Goal: Task Accomplishment & Management: Use online tool/utility

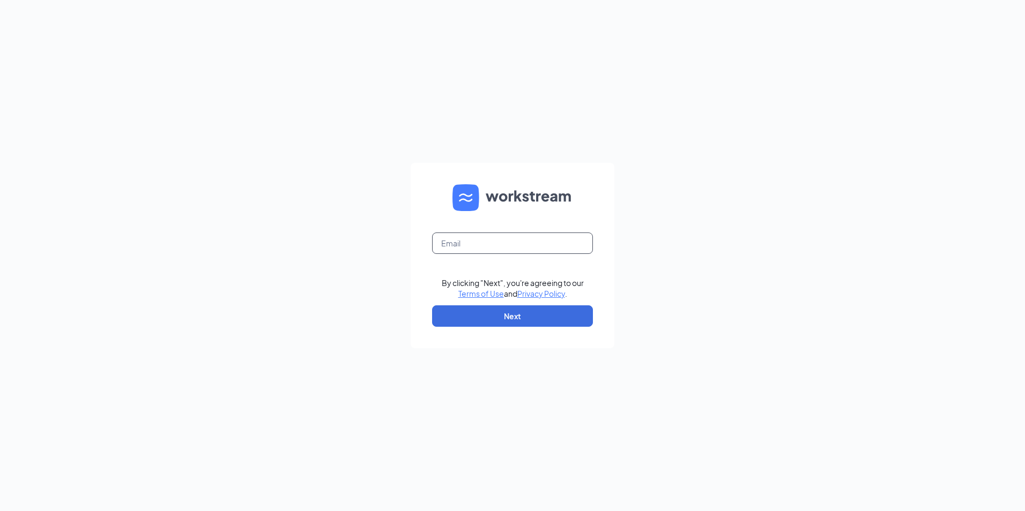
click at [538, 244] on input "text" at bounding box center [512, 243] width 161 height 21
click at [487, 246] on input "text" at bounding box center [512, 243] width 161 height 21
type input "lcmaumelle@littlecaesarsofar.com"
click at [510, 318] on button "Next" at bounding box center [512, 316] width 161 height 21
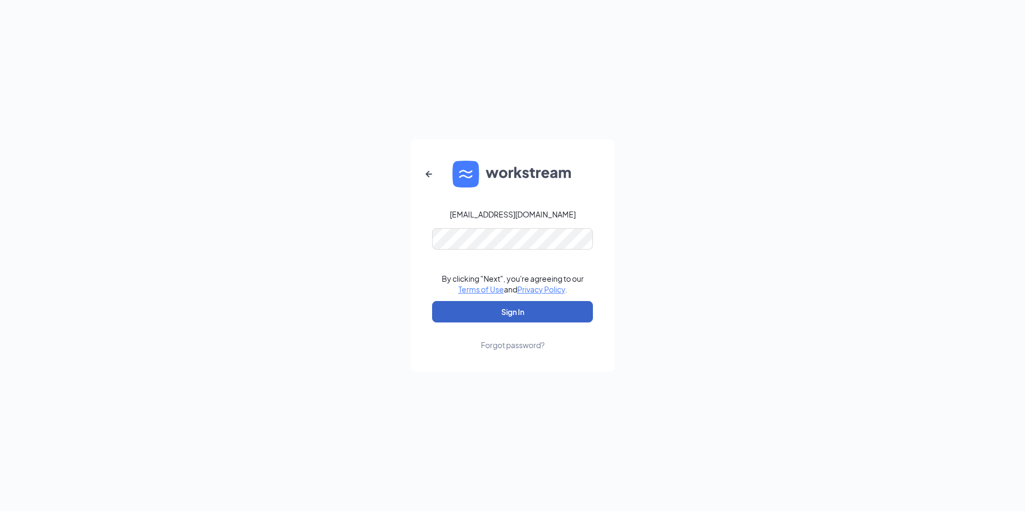
click at [540, 315] on button "Sign In" at bounding box center [512, 311] width 161 height 21
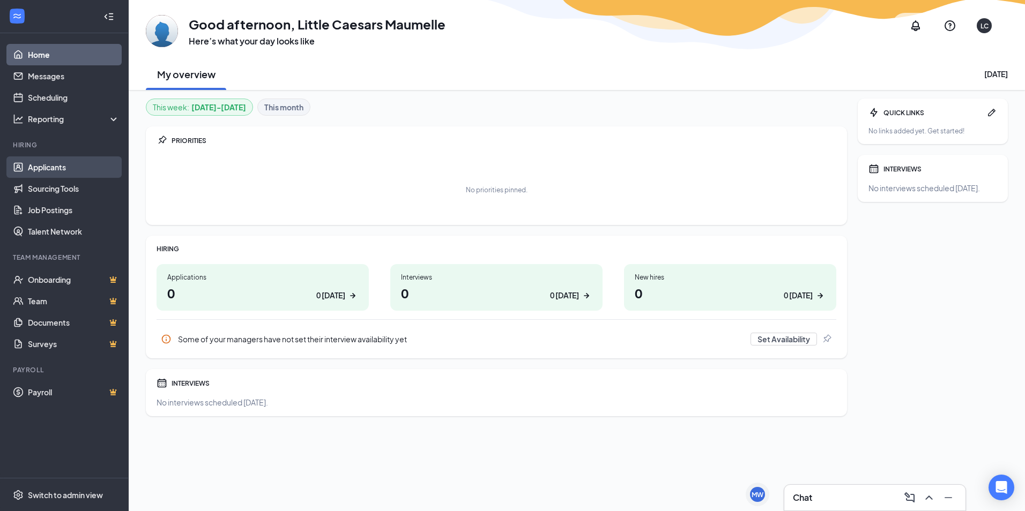
click at [87, 167] on link "Applicants" at bounding box center [74, 167] width 92 height 21
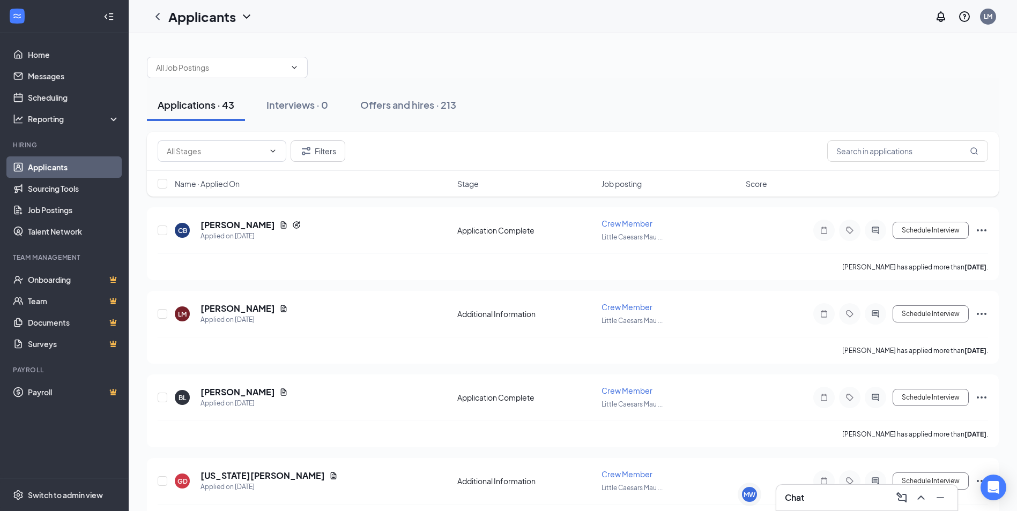
drag, startPoint x: 844, startPoint y: 500, endPoint x: 839, endPoint y: 491, distance: 9.8
click at [843, 499] on div "Chat" at bounding box center [867, 497] width 164 height 17
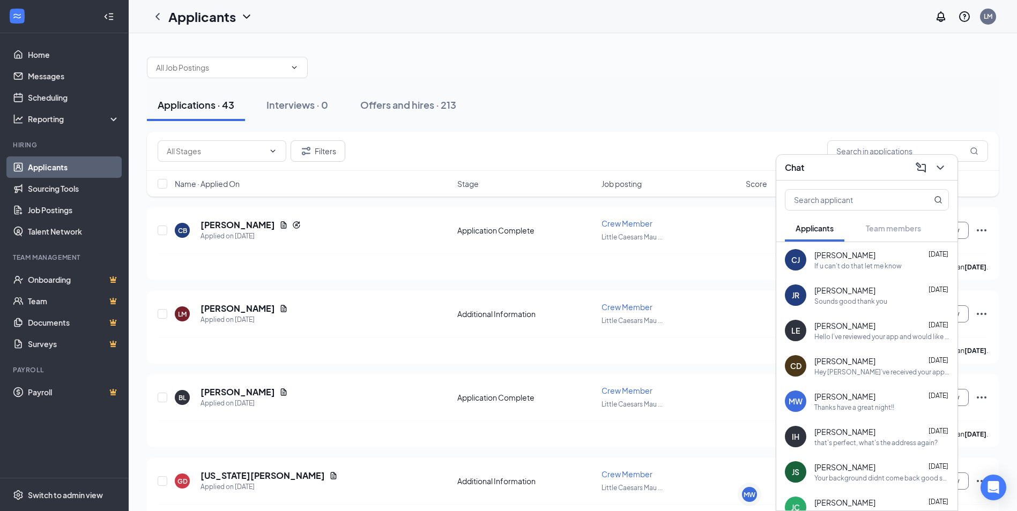
click at [797, 258] on div "CJ" at bounding box center [795, 260] width 9 height 11
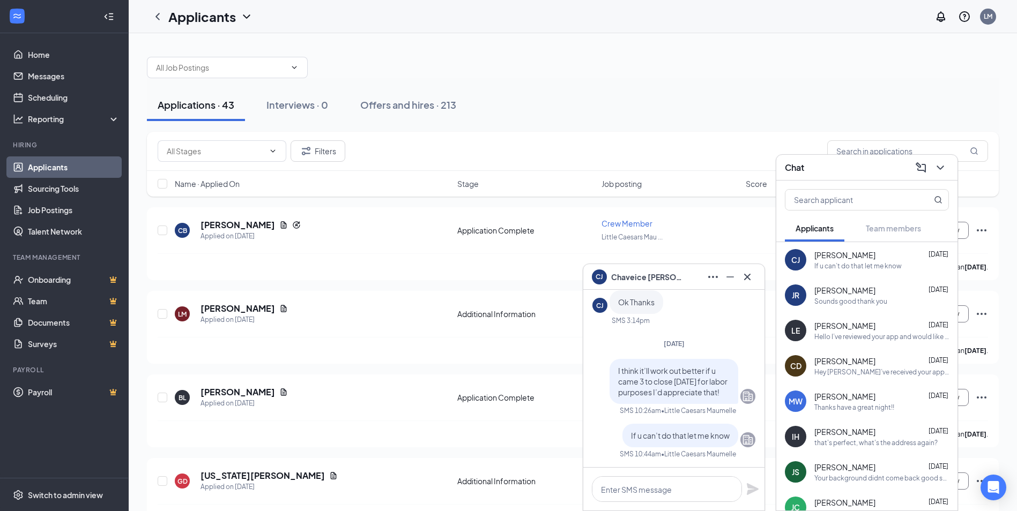
click at [654, 279] on span "Chaveice Jones" at bounding box center [648, 277] width 75 height 12
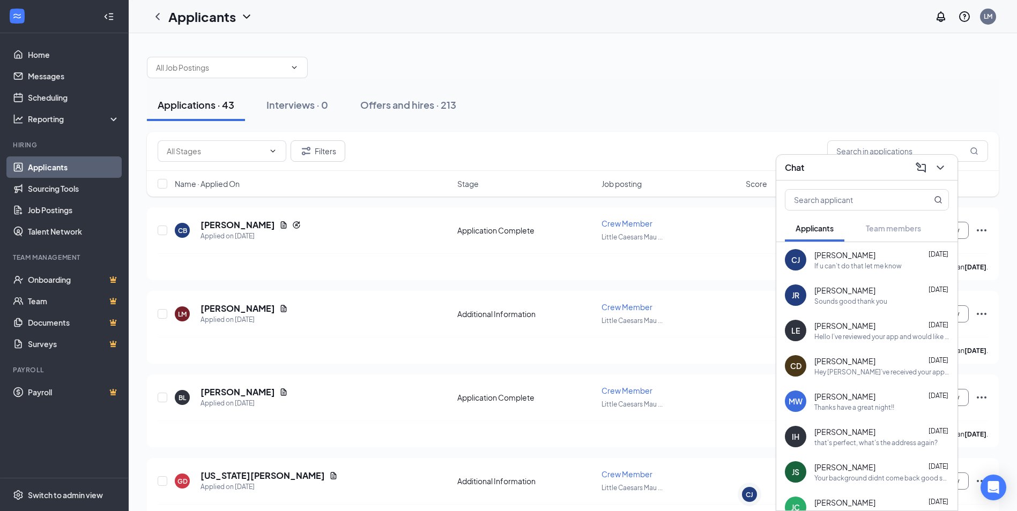
drag, startPoint x: 381, startPoint y: 105, endPoint x: 409, endPoint y: 130, distance: 38.0
click at [381, 105] on div "Offers and hires · 213" at bounding box center [408, 104] width 96 height 13
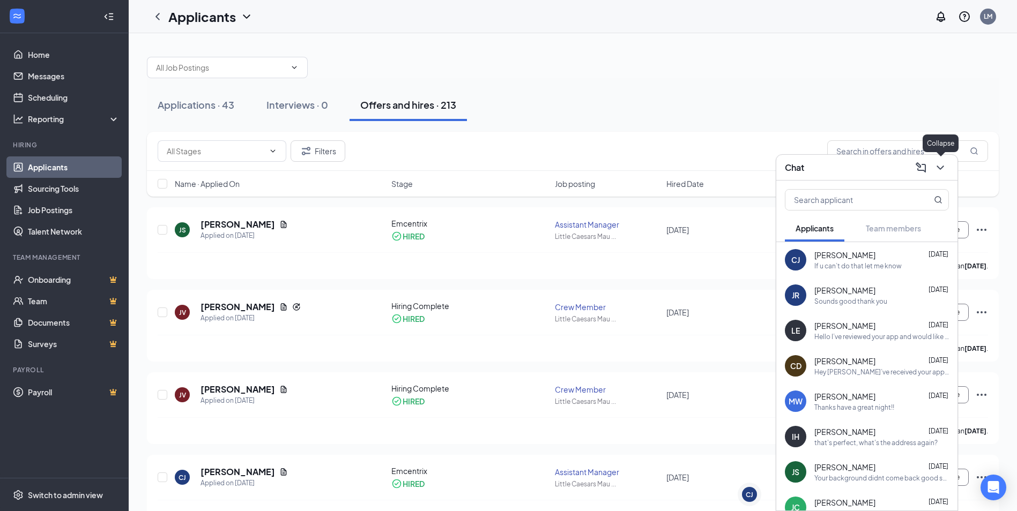
click at [945, 172] on button at bounding box center [940, 167] width 17 height 17
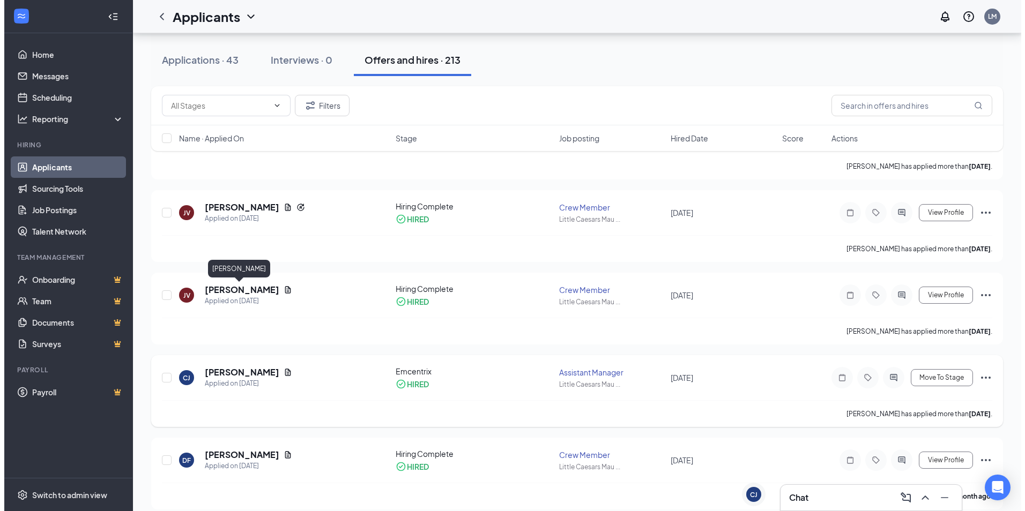
scroll to position [107, 0]
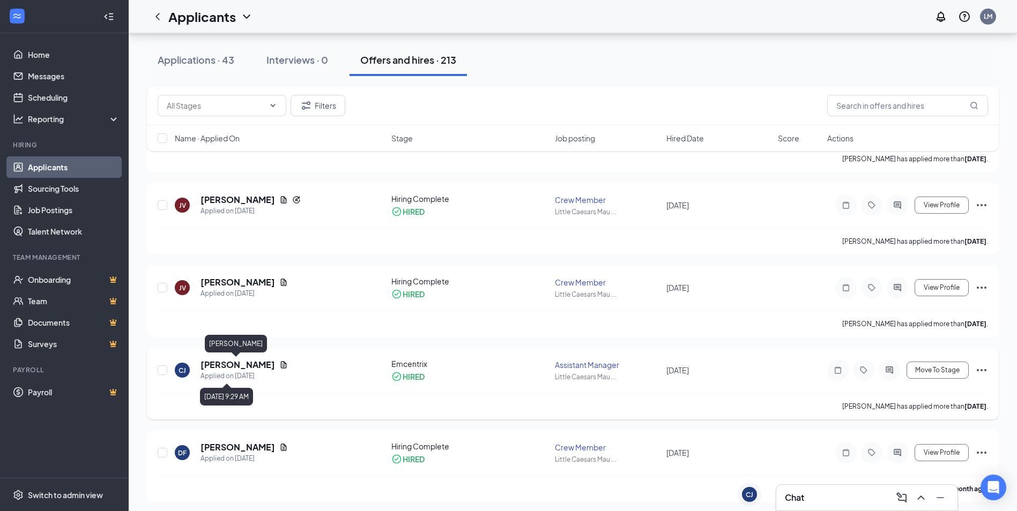
click at [259, 363] on h5 "Chaveice Jones" at bounding box center [237, 365] width 75 height 12
